Goal: Task Accomplishment & Management: Manage account settings

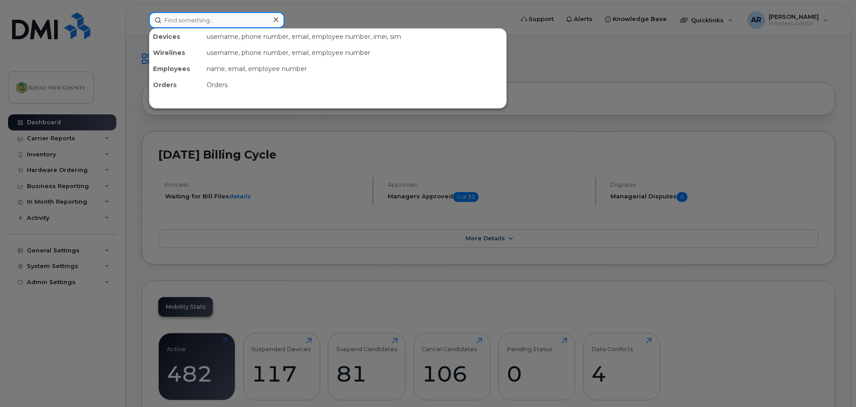
click at [186, 25] on input at bounding box center [217, 20] width 136 height 16
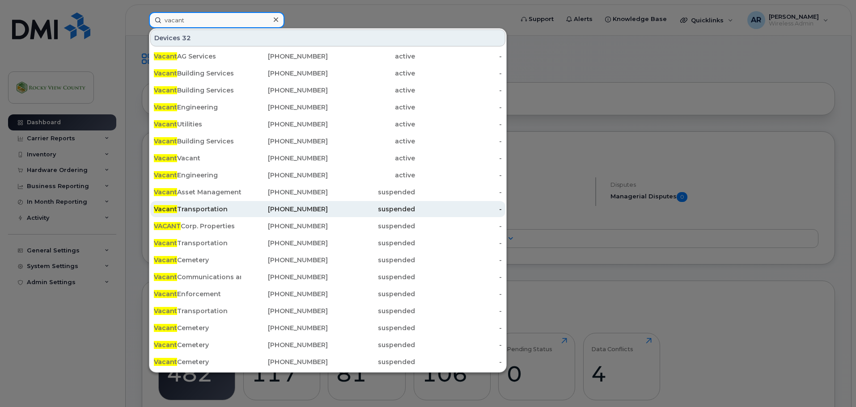
type input "vacant"
click at [218, 208] on div "Vacant Transportation" at bounding box center [197, 209] width 87 height 9
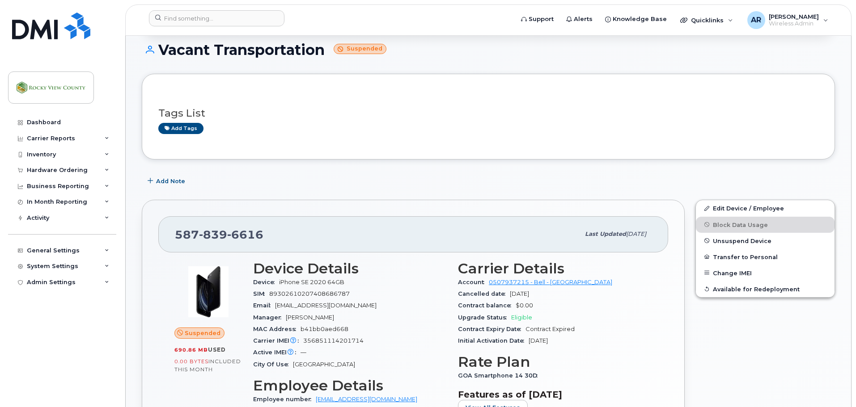
scroll to position [89, 0]
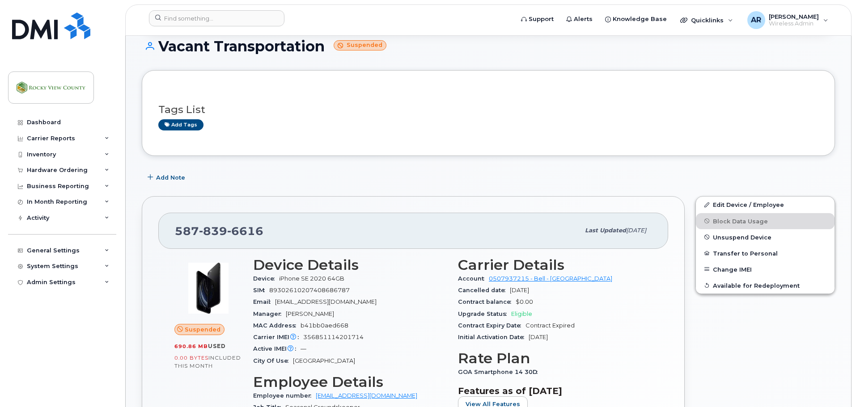
click at [186, 329] on span "Suspended" at bounding box center [203, 330] width 36 height 8
click at [737, 234] on span "Unsuspend Device" at bounding box center [742, 237] width 59 height 7
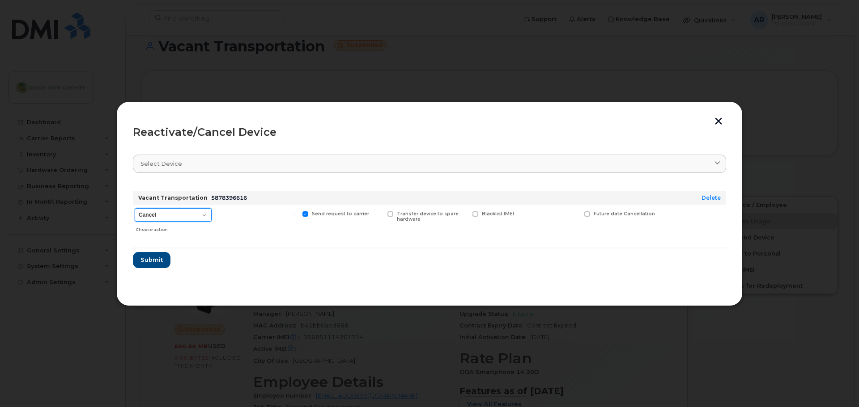
click at [177, 220] on select "Cancel Suspend - Extend Suspension Reactivate" at bounding box center [173, 214] width 77 height 13
select select "[object Object]"
click at [135, 208] on select "Cancel Suspend - Extend Suspension Reactivate" at bounding box center [173, 214] width 77 height 13
click at [146, 262] on span "Submit" at bounding box center [151, 260] width 22 height 8
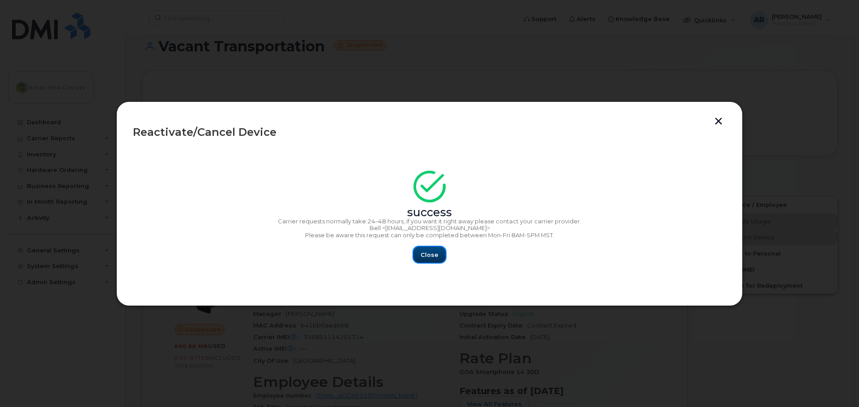
click at [424, 248] on button "Close" at bounding box center [429, 255] width 32 height 16
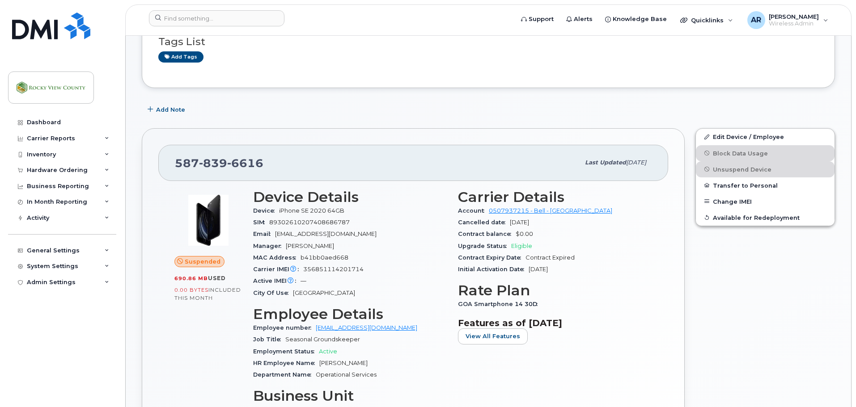
scroll to position [0, 0]
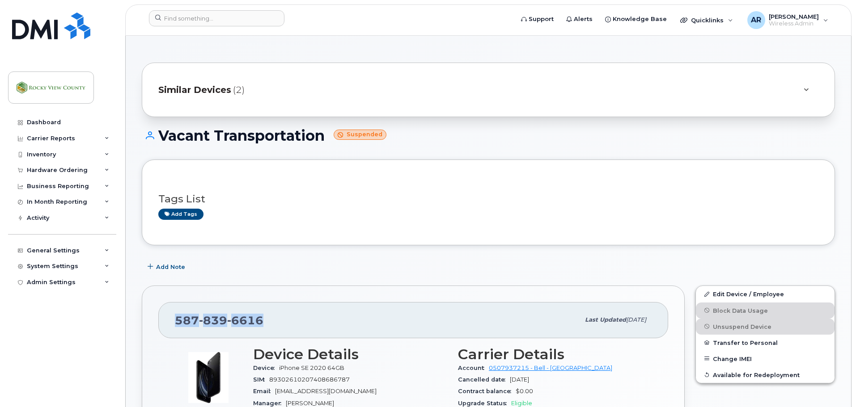
drag, startPoint x: 264, startPoint y: 323, endPoint x: 169, endPoint y: 321, distance: 94.9
click at [172, 319] on div "[PHONE_NUMBER] Last updated [DATE]" at bounding box center [413, 320] width 510 height 36
copy span "[PHONE_NUMBER]"
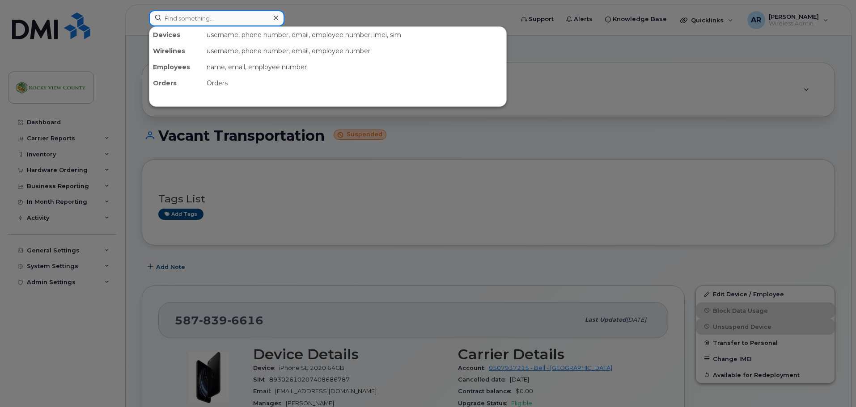
click at [230, 19] on input at bounding box center [217, 18] width 136 height 16
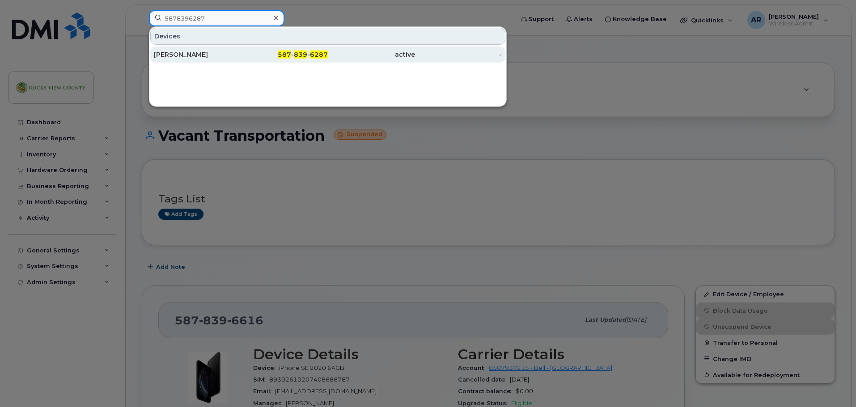
type input "5878396287"
click at [215, 55] on div "[PERSON_NAME]" at bounding box center [197, 54] width 87 height 9
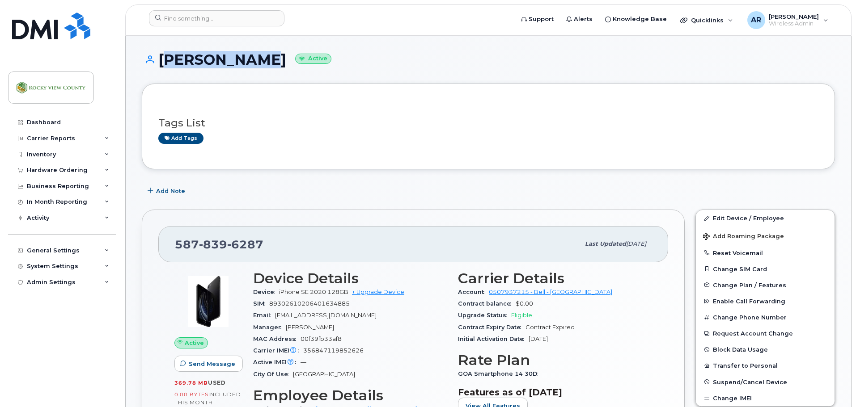
drag, startPoint x: 245, startPoint y: 61, endPoint x: 169, endPoint y: 65, distance: 76.1
click at [161, 62] on h1 "Rufus Keith Active" at bounding box center [488, 60] width 693 height 16
copy h1 "Rufus Keith"
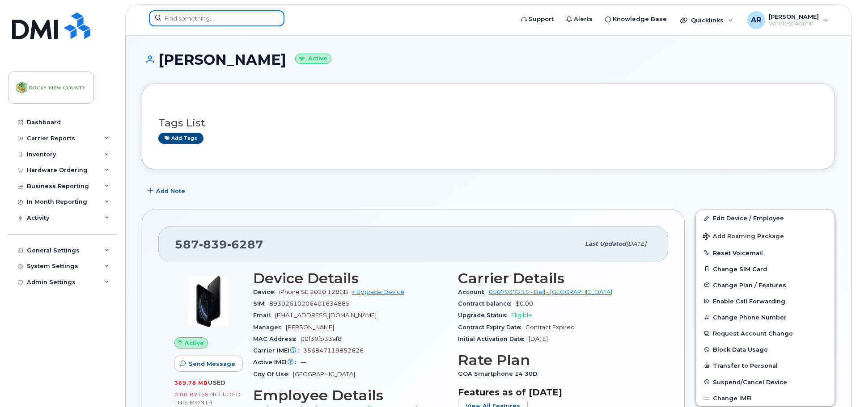
click at [198, 18] on input at bounding box center [217, 18] width 136 height 16
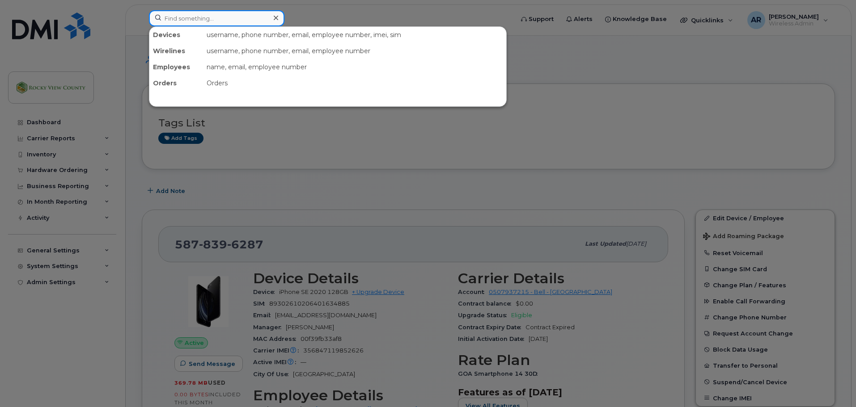
paste input "[PERSON_NAME]"
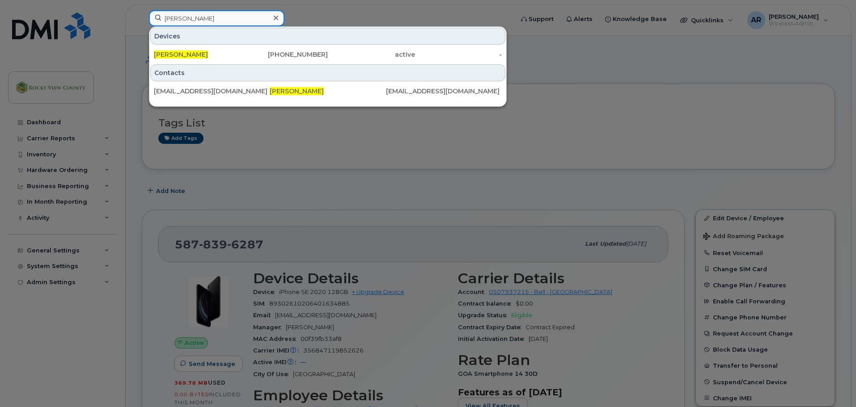
type input "[PERSON_NAME]"
click at [321, 152] on div at bounding box center [428, 203] width 856 height 407
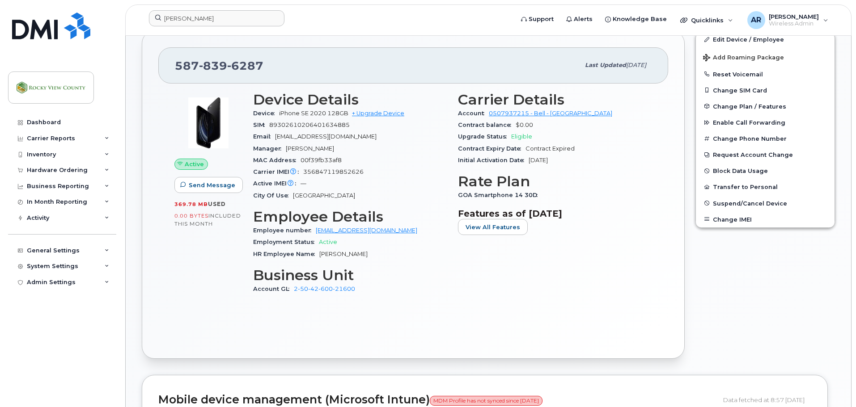
scroll to position [134, 0]
